Goal: Ask a question: Seek information or help from site administrators or community

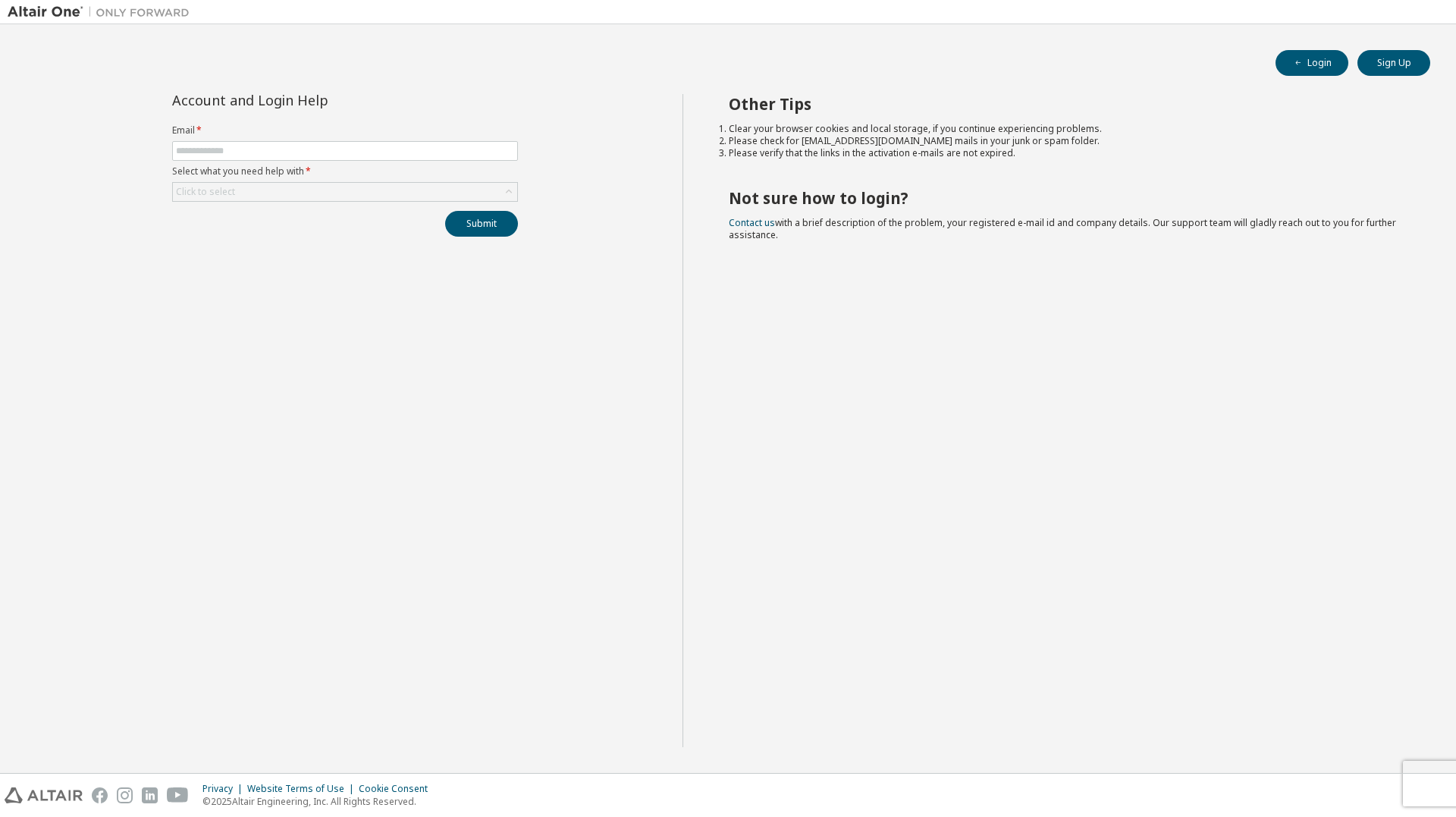
click at [32, 14] on img at bounding box center [102, 12] width 189 height 15
click at [268, 146] on input "text" at bounding box center [344, 151] width 338 height 12
type input "**********"
click at [305, 188] on div "Click to select" at bounding box center [345, 192] width 344 height 18
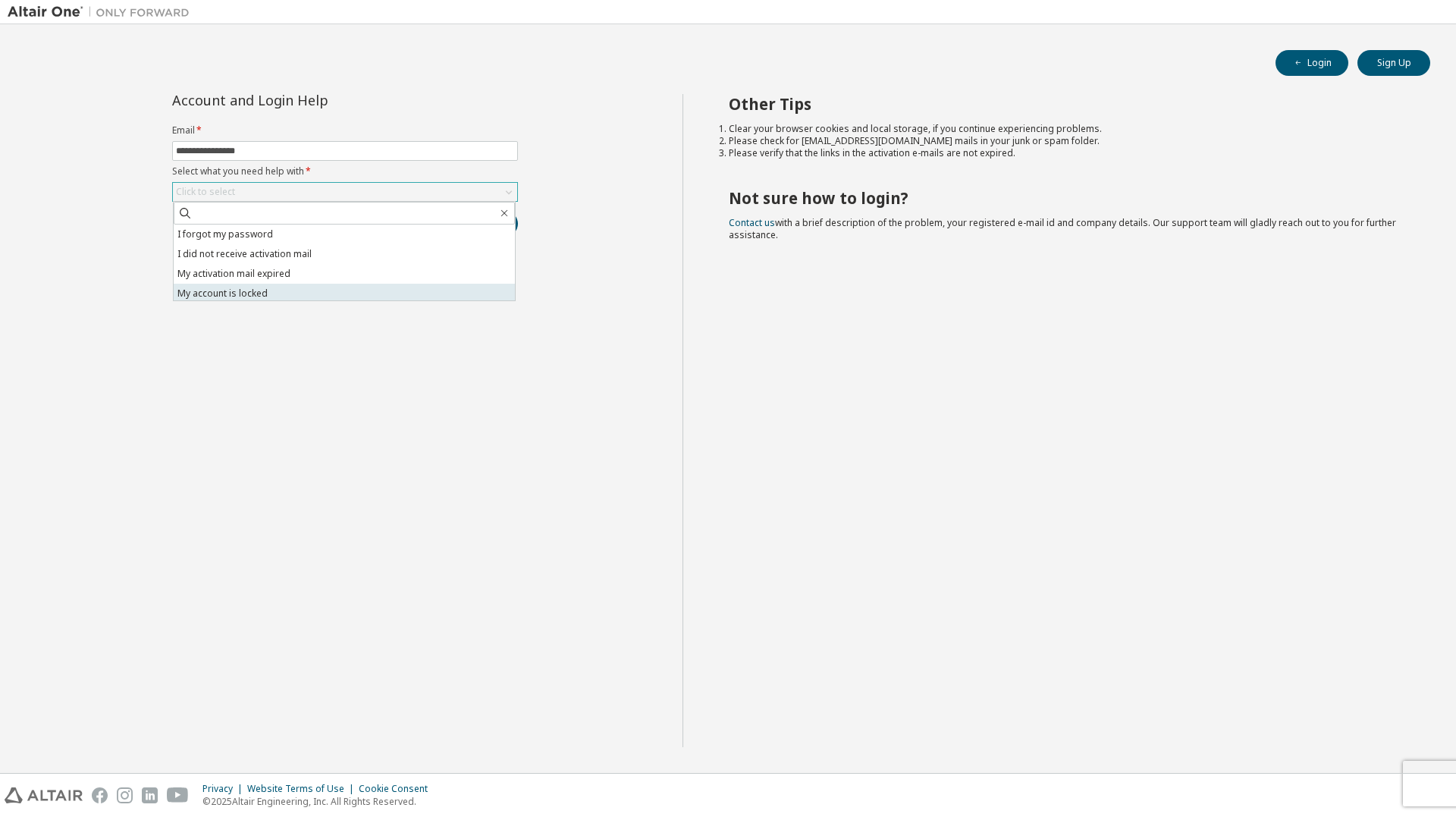
click at [279, 297] on li "My account is locked" at bounding box center [344, 294] width 342 height 20
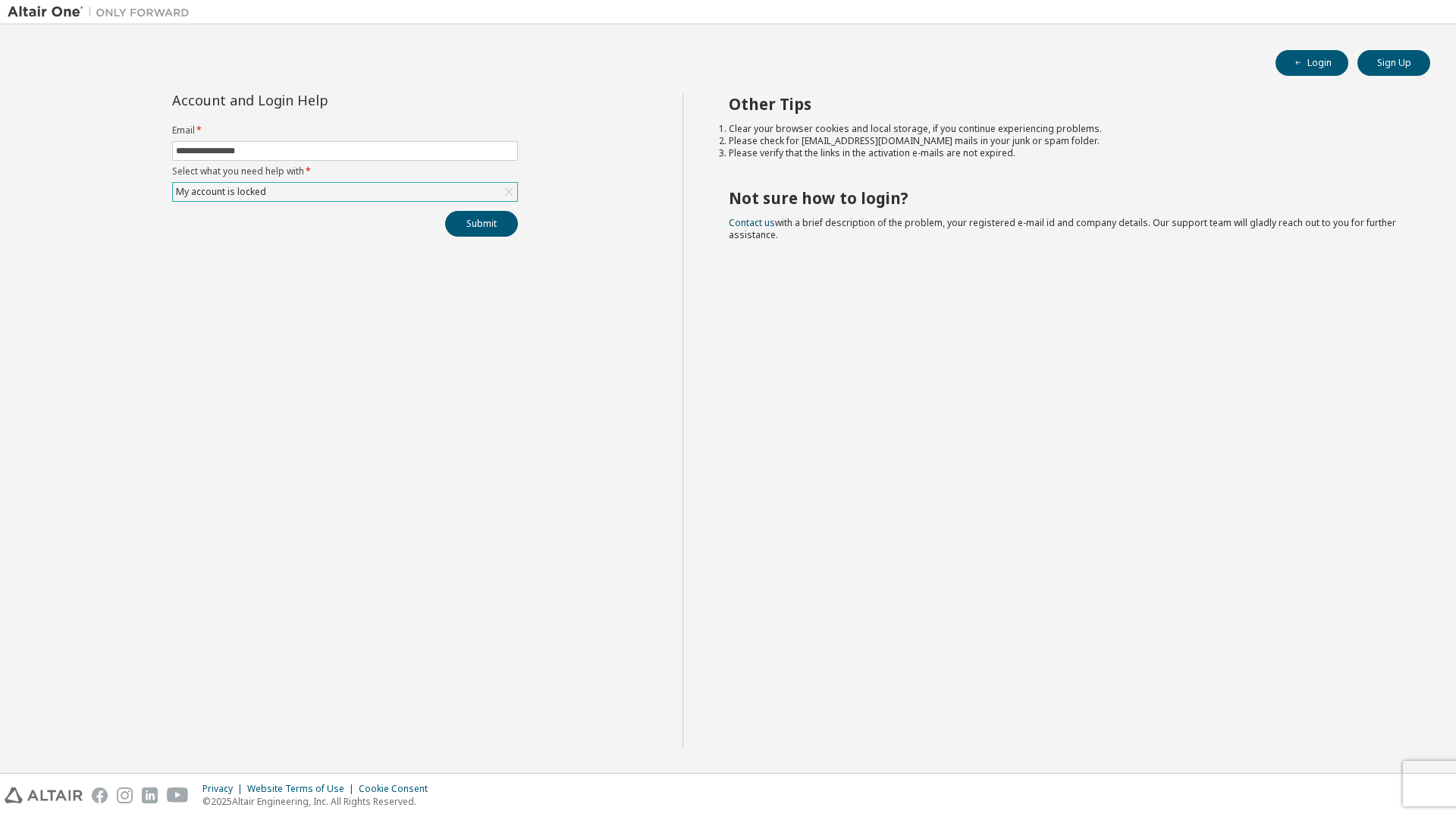
click at [374, 181] on form "**********" at bounding box center [345, 163] width 346 height 78
drag, startPoint x: 353, startPoint y: 189, endPoint x: 342, endPoint y: 198, distance: 14.2
click at [353, 190] on div "My account is locked" at bounding box center [345, 192] width 344 height 18
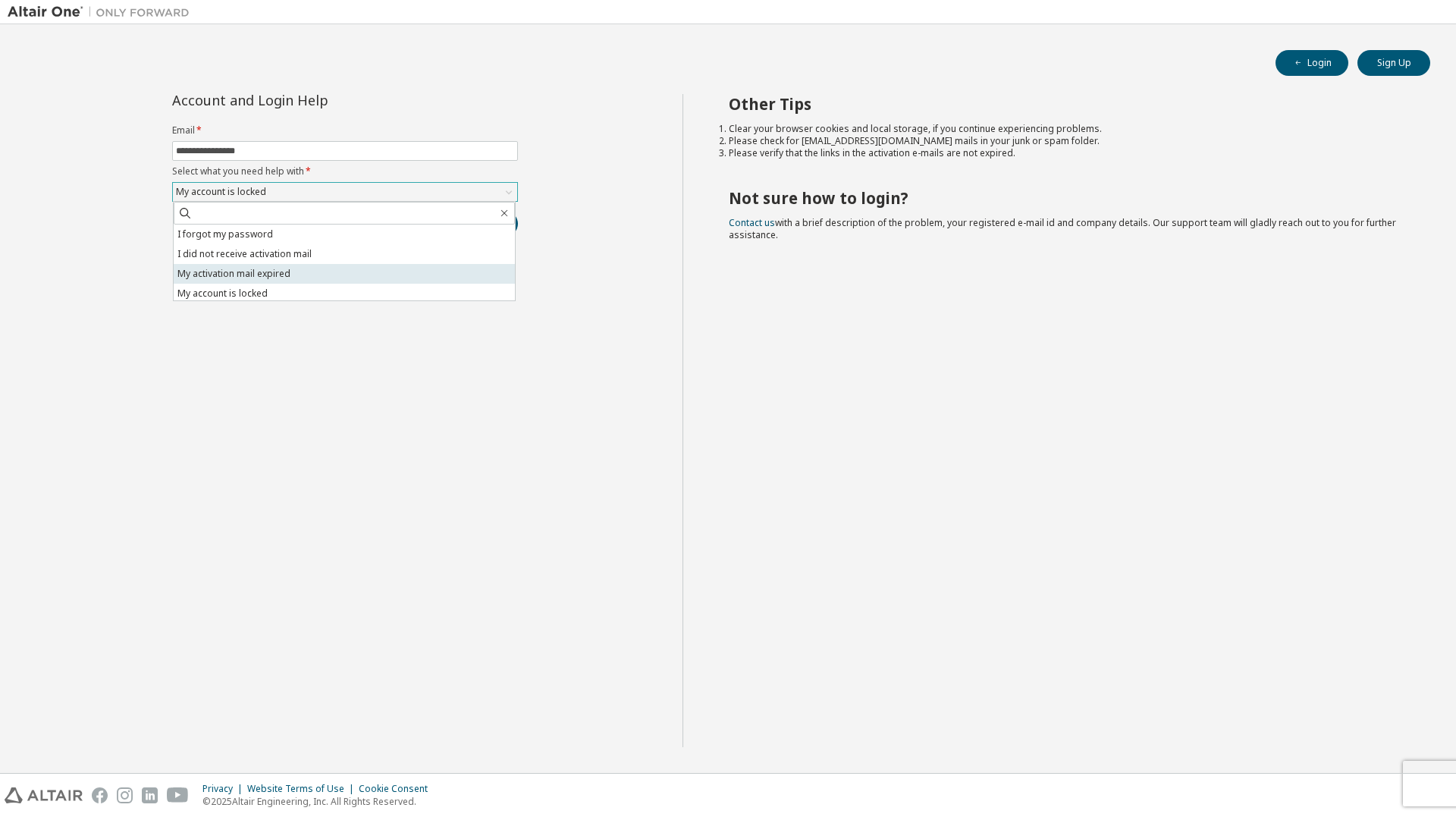
click at [274, 272] on li "My activation mail expired" at bounding box center [344, 274] width 342 height 20
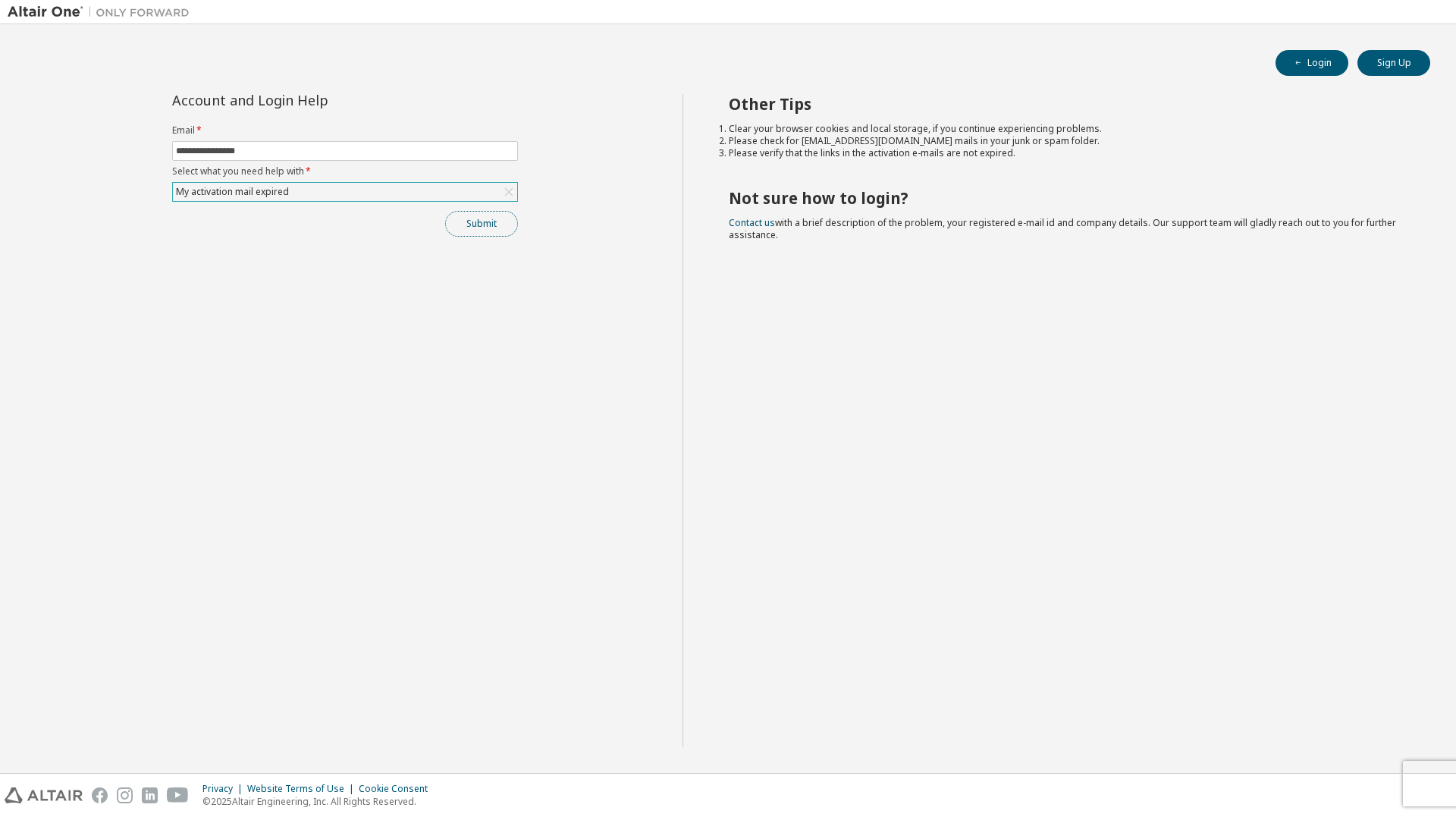
click at [490, 214] on button "Submit" at bounding box center [481, 224] width 73 height 26
click at [250, 192] on div "My activation mail expired" at bounding box center [233, 192] width 117 height 17
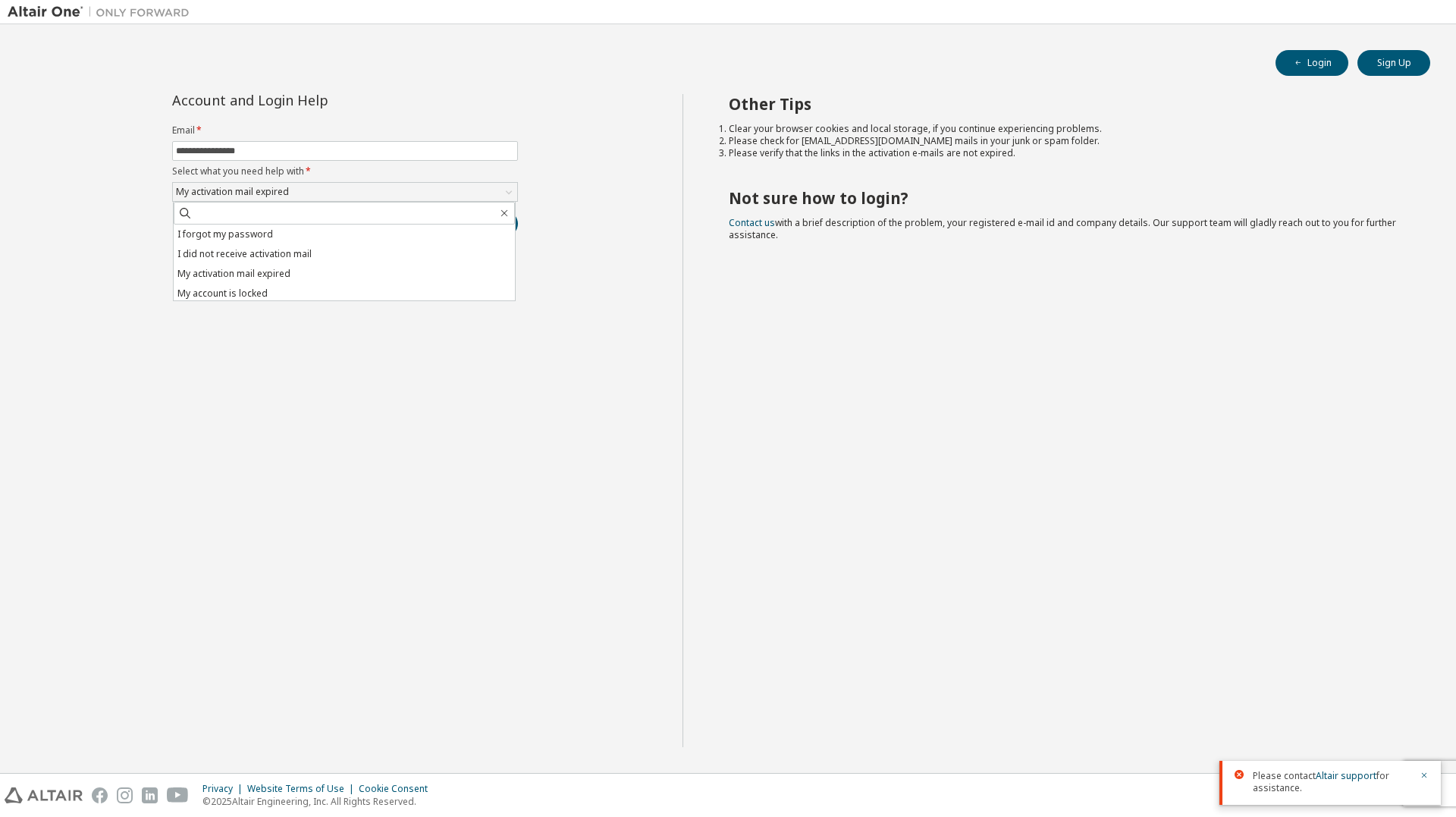
click at [263, 291] on li "My account is locked" at bounding box center [344, 294] width 342 height 20
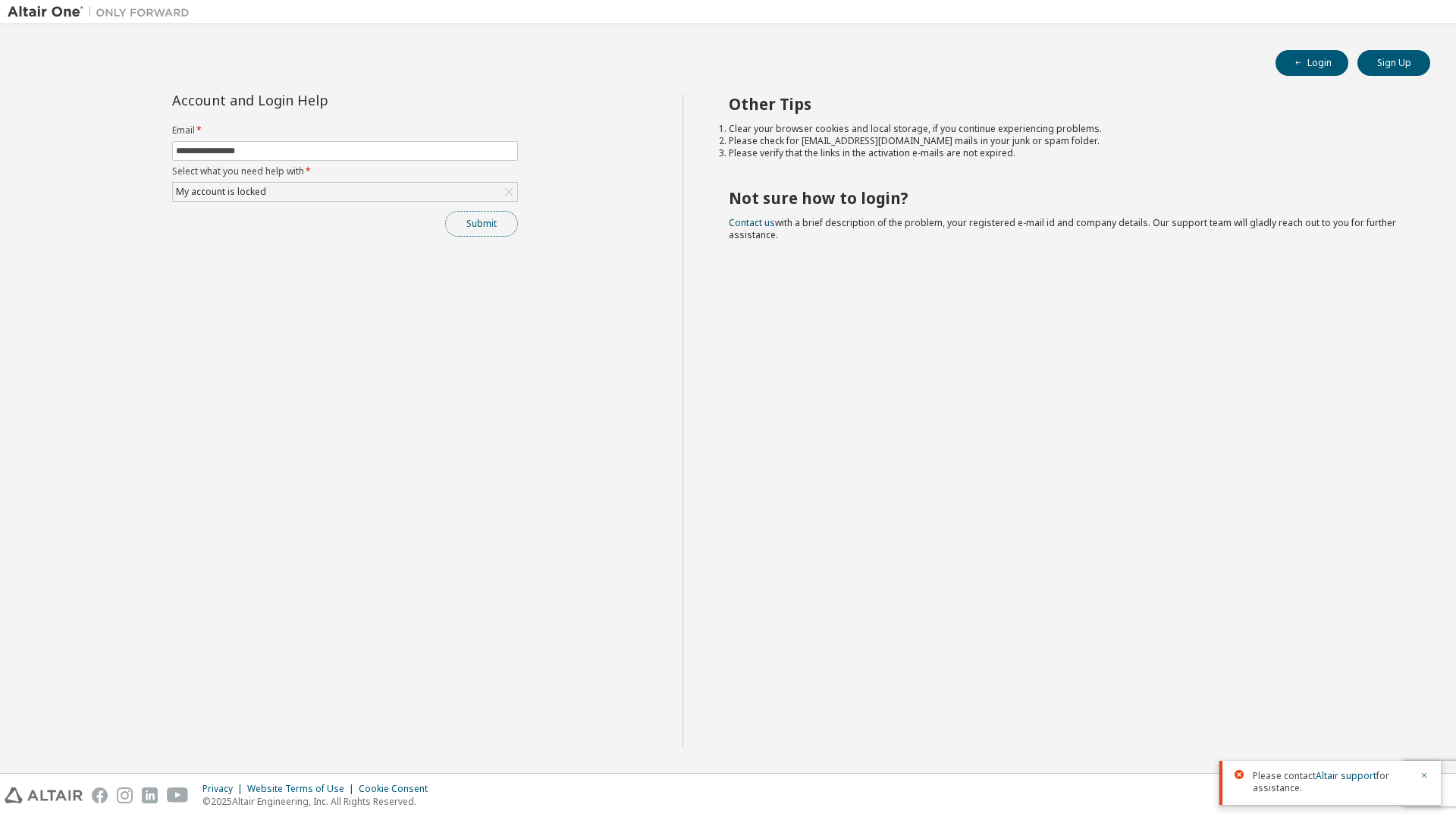
click at [492, 225] on button "Submit" at bounding box center [481, 224] width 73 height 26
click at [1331, 780] on link "Altair support" at bounding box center [1345, 776] width 60 height 13
drag, startPoint x: 206, startPoint y: 380, endPoint x: 25, endPoint y: 143, distance: 298.2
click at [159, 313] on div "**********" at bounding box center [344, 420] width 675 height 653
